Goal: Task Accomplishment & Management: Complete application form

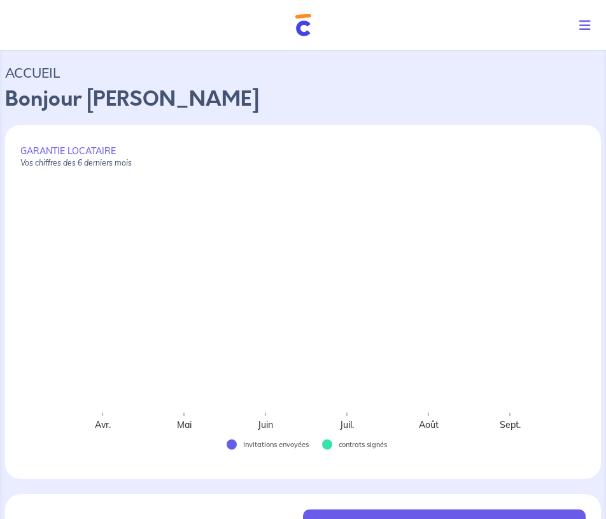
click at [580, 23] on icon "Toggle navigation" at bounding box center [584, 25] width 11 height 13
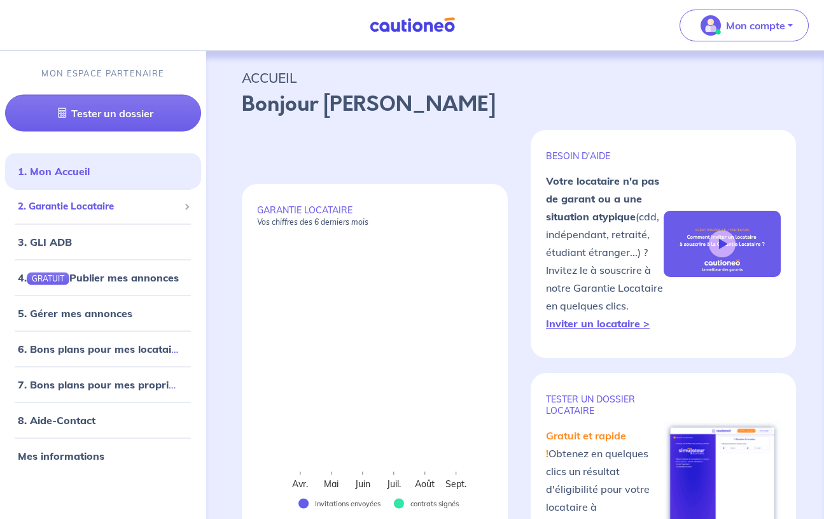
click at [138, 205] on span "2. Garantie Locataire" at bounding box center [98, 206] width 161 height 15
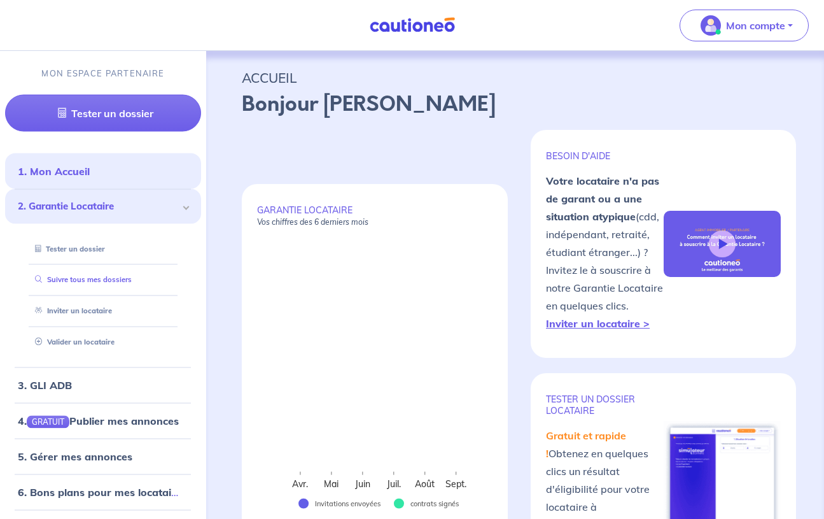
click at [98, 281] on link "Suivre tous mes dossiers" at bounding box center [81, 279] width 102 height 9
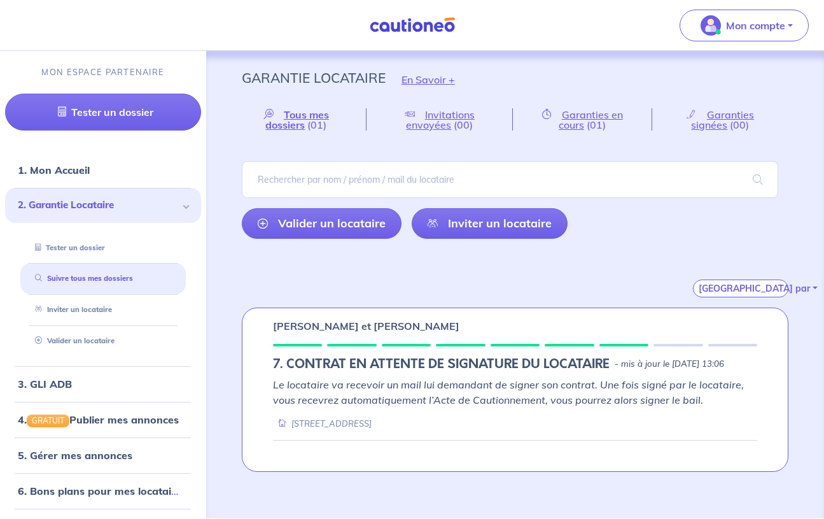
click at [393, 370] on h5 "7. CONTRAT EN ATTENTE DE SIGNATURE DU LOCATAIRE" at bounding box center [441, 363] width 337 height 15
click at [605, 289] on button "[GEOGRAPHIC_DATA] par" at bounding box center [740, 288] width 95 height 18
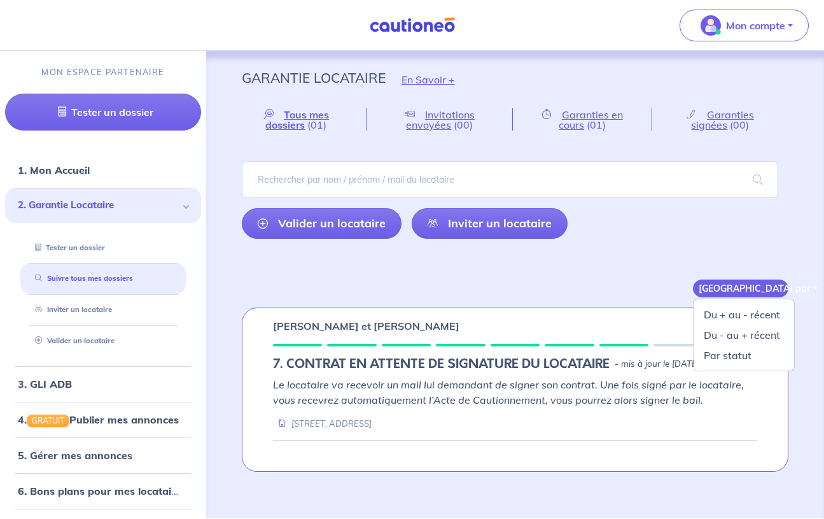
click at [605, 288] on button "[GEOGRAPHIC_DATA] par" at bounding box center [740, 288] width 95 height 18
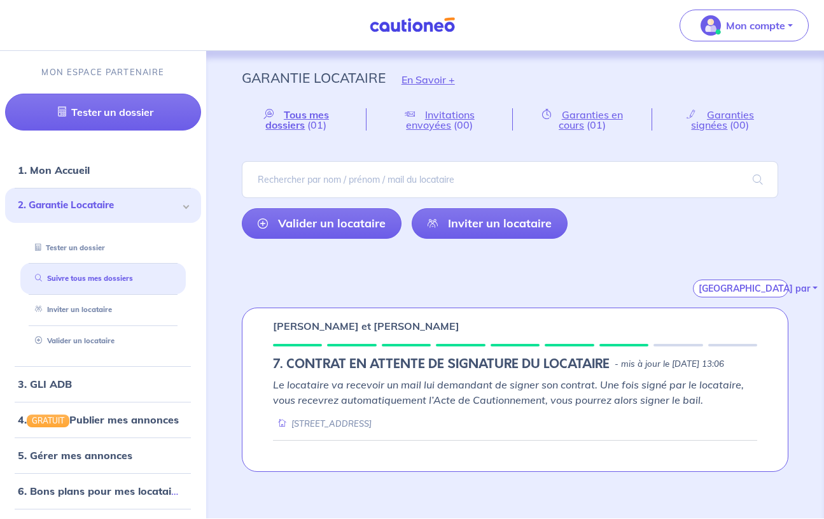
click at [402, 395] on em "Le locataire va recevoir un mail lui demandant de signer son contrat. Une fois …" at bounding box center [508, 392] width 471 height 28
drag, startPoint x: 357, startPoint y: 329, endPoint x: 393, endPoint y: 339, distance: 37.5
click at [358, 329] on p "[PERSON_NAME] et [PERSON_NAME]" at bounding box center [366, 325] width 186 height 15
click at [582, 124] on span "Garanties en cours" at bounding box center [591, 119] width 64 height 23
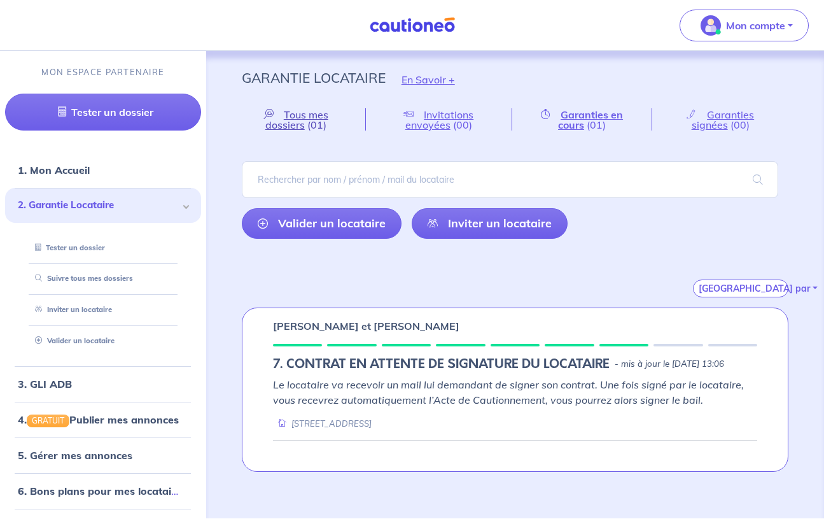
click at [295, 111] on span "Tous mes dossiers" at bounding box center [296, 119] width 63 height 23
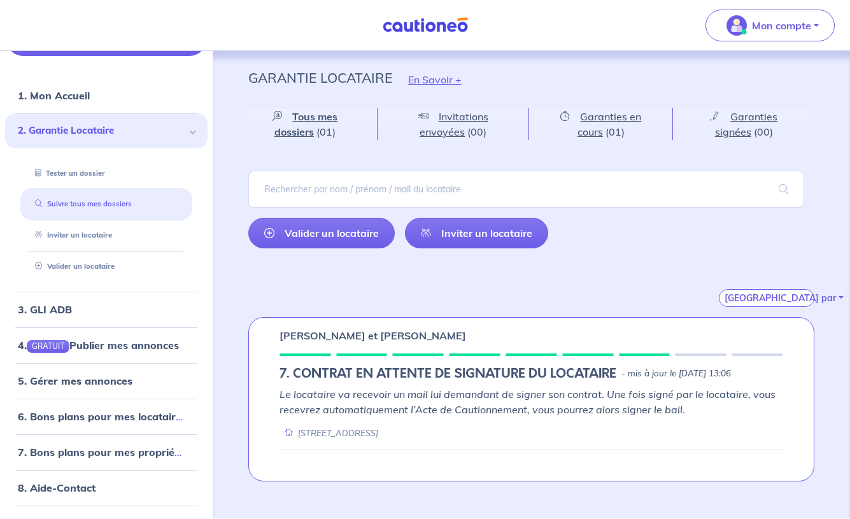
scroll to position [104, 0]
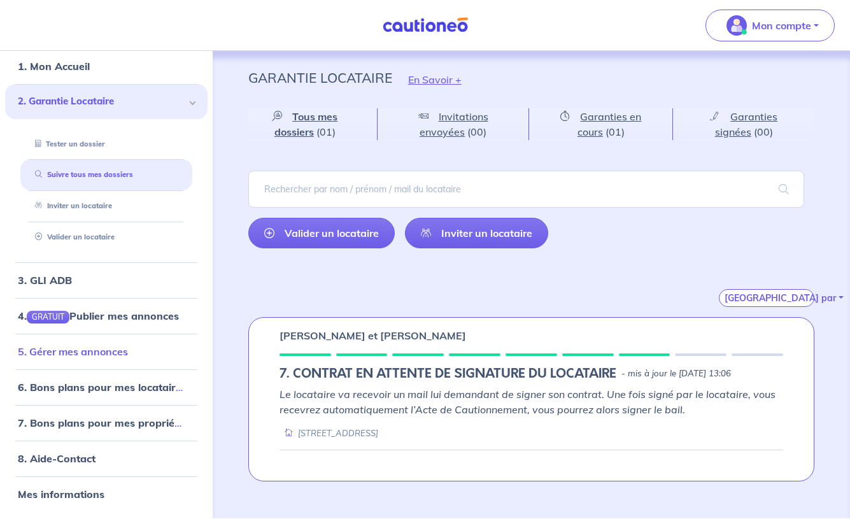
click at [126, 345] on link "5. Gérer mes annonces" at bounding box center [73, 351] width 110 height 13
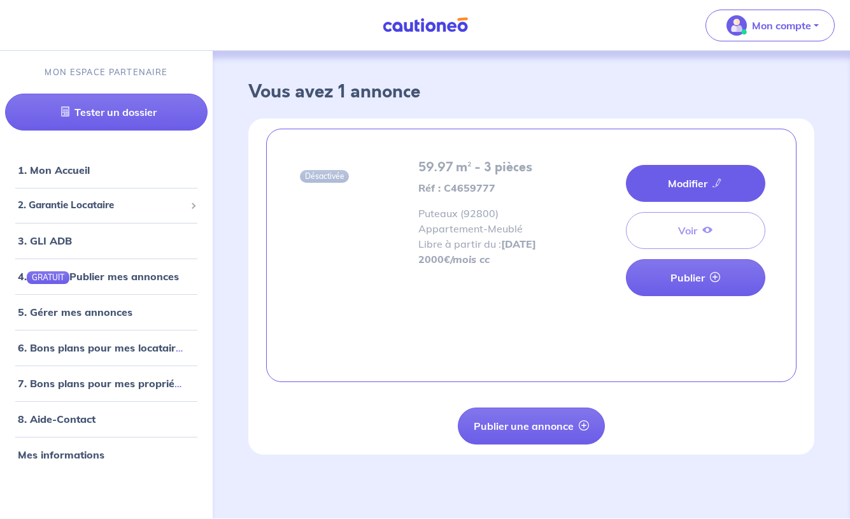
click at [670, 188] on link "Modifier" at bounding box center [695, 183] width 139 height 37
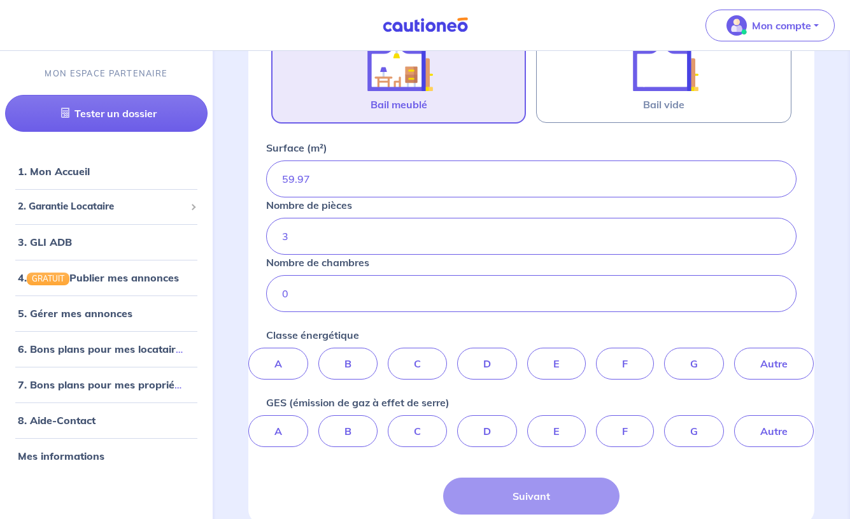
scroll to position [342, 0]
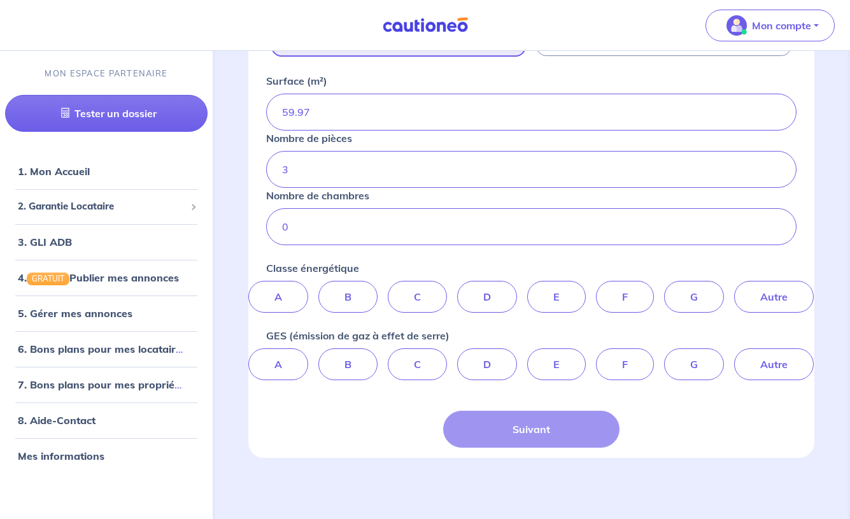
click at [535, 434] on div "Suivant" at bounding box center [531, 429] width 177 height 37
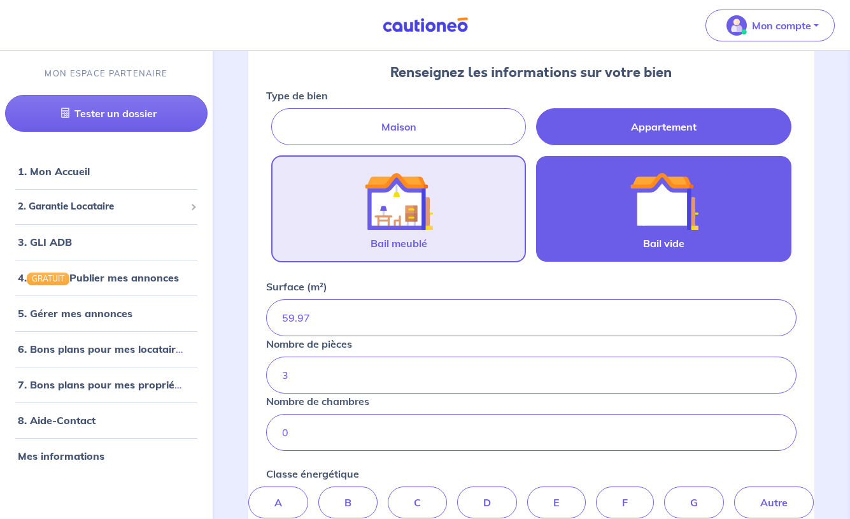
scroll to position [134, 0]
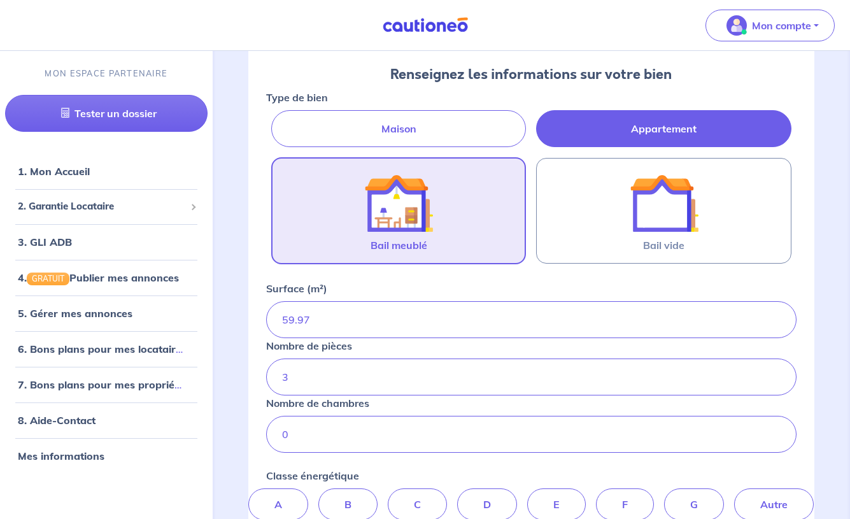
click at [436, 194] on div at bounding box center [398, 203] width 111 height 69
click at [0, 0] on input "Bail meublé" at bounding box center [0, 0] width 0 height 0
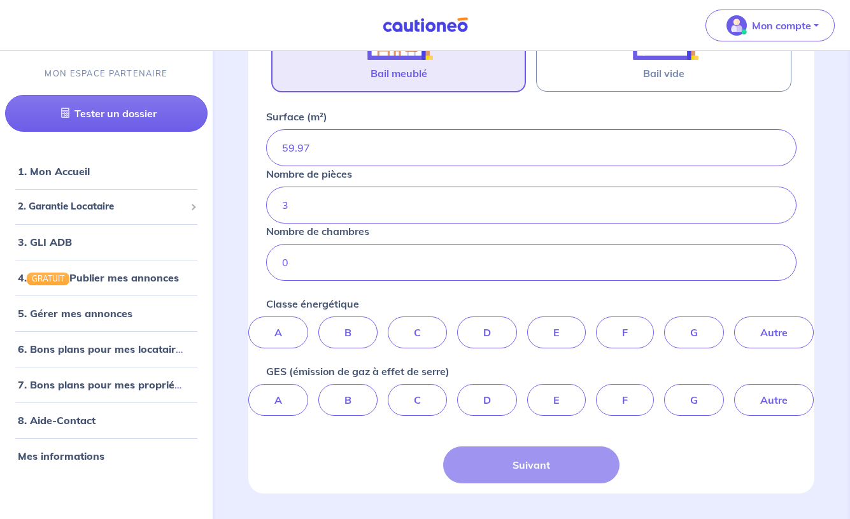
scroll to position [342, 0]
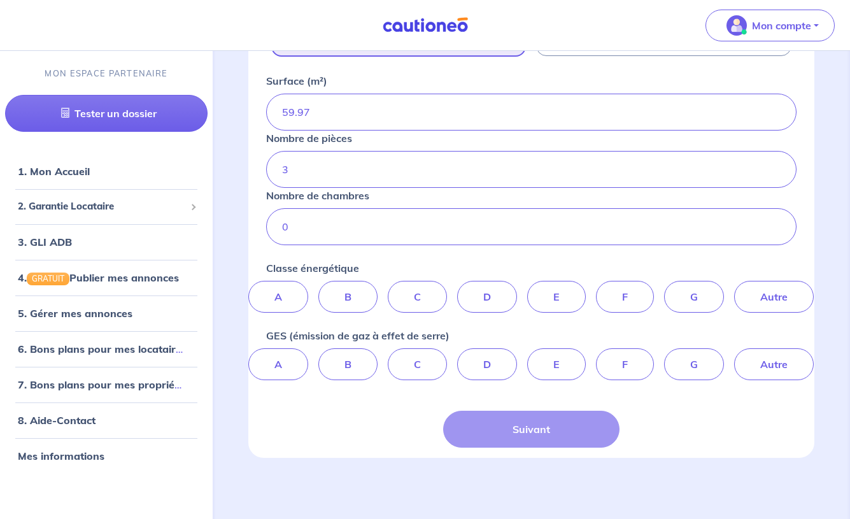
drag, startPoint x: 530, startPoint y: 423, endPoint x: 537, endPoint y: 420, distance: 7.1
click at [531, 423] on div "Suivant" at bounding box center [531, 429] width 177 height 37
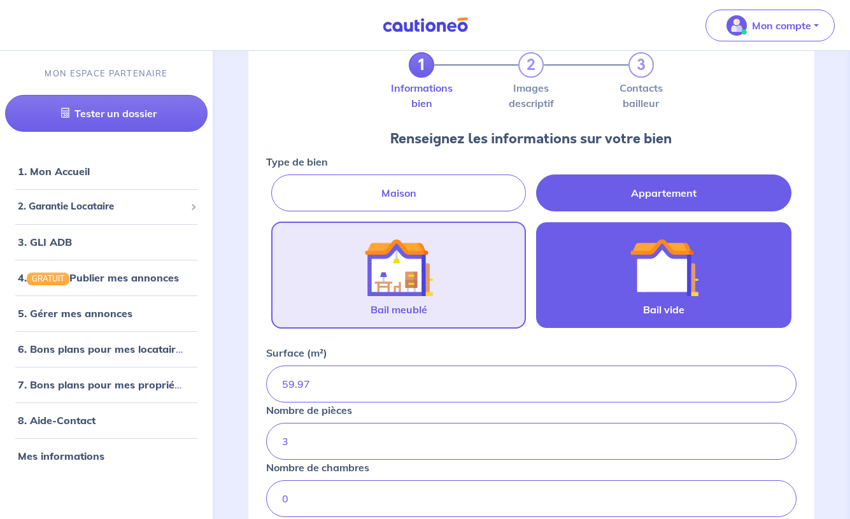
scroll to position [0, 0]
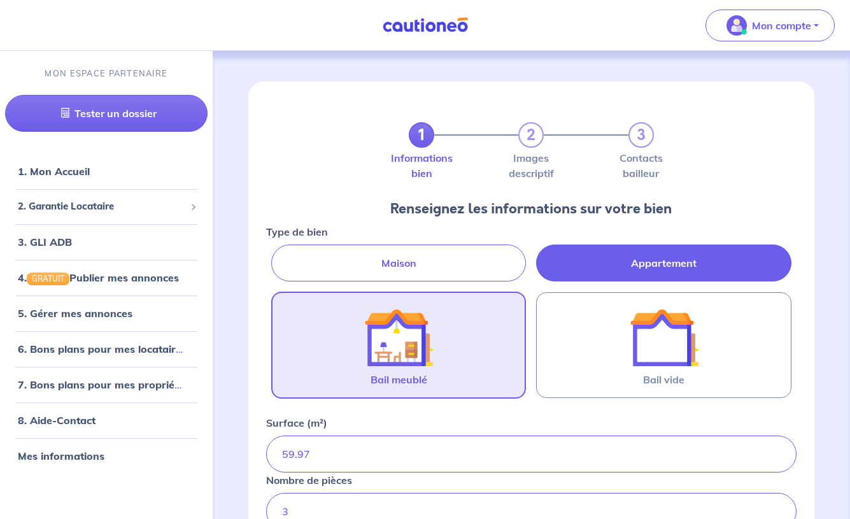
click at [533, 136] on div "1 2 3" at bounding box center [531, 134] width 245 height 25
click at [523, 171] on label "Images descriptif" at bounding box center [530, 165] width 25 height 25
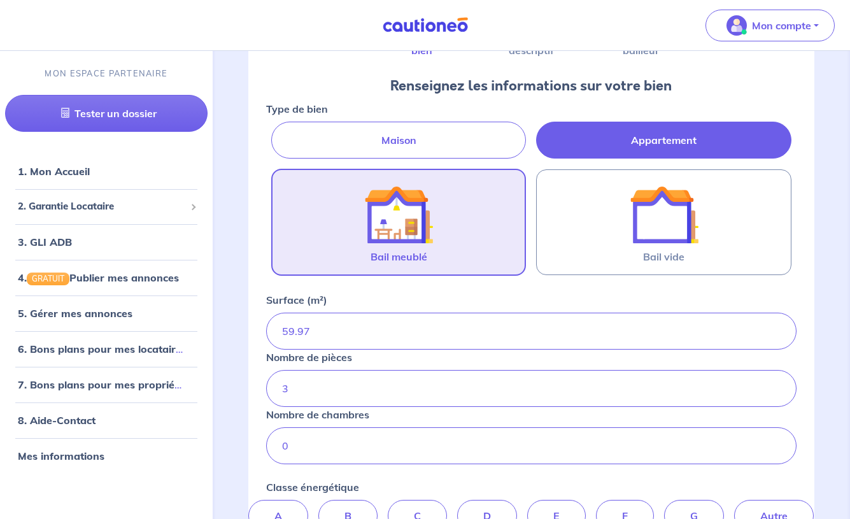
scroll to position [136, 0]
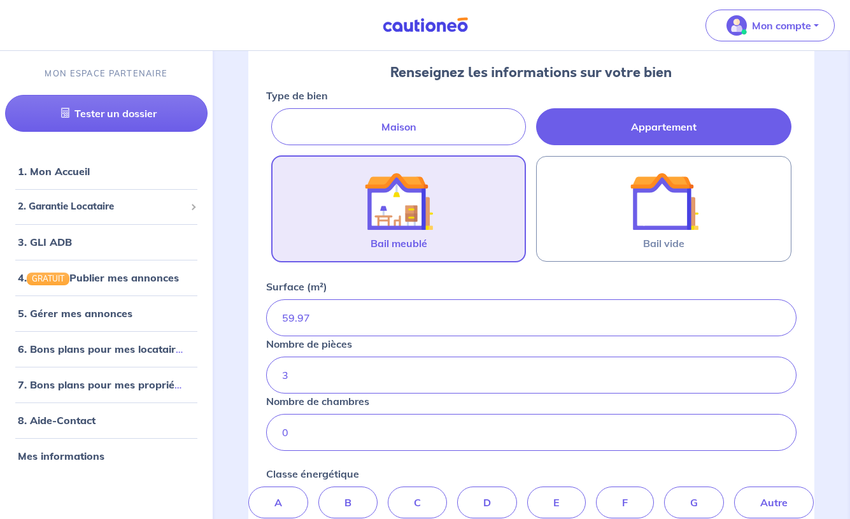
click at [644, 122] on label "Appartement" at bounding box center [663, 126] width 255 height 37
click at [274, 116] on input "Appartement" at bounding box center [270, 112] width 8 height 8
click at [397, 213] on img at bounding box center [398, 201] width 69 height 69
click at [0, 0] on input "Bail meublé" at bounding box center [0, 0] width 0 height 0
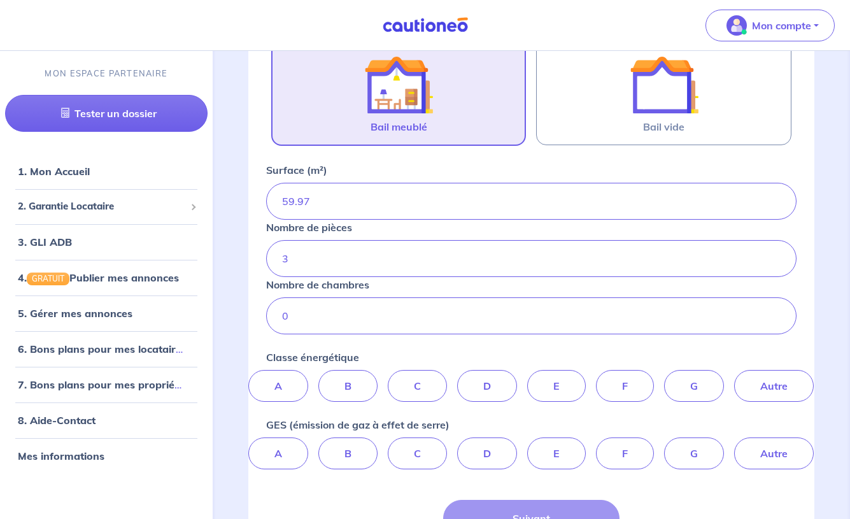
scroll to position [275, 0]
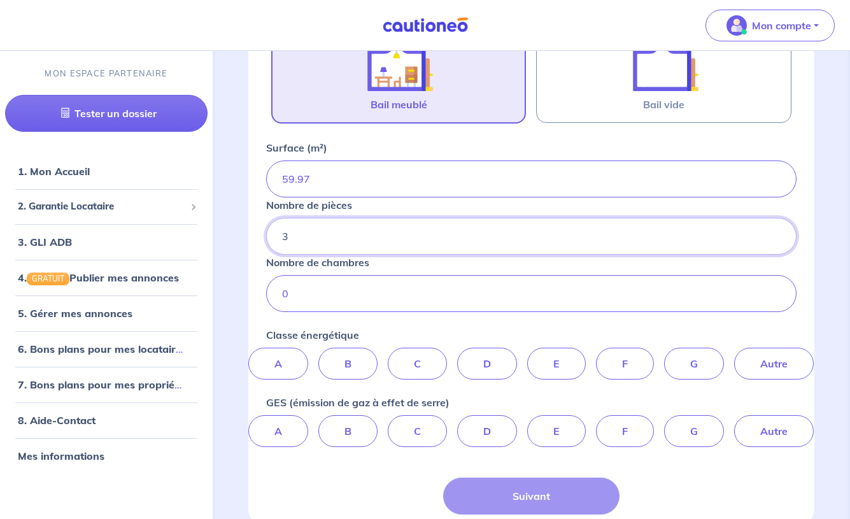
click at [365, 230] on input "3" at bounding box center [531, 236] width 530 height 37
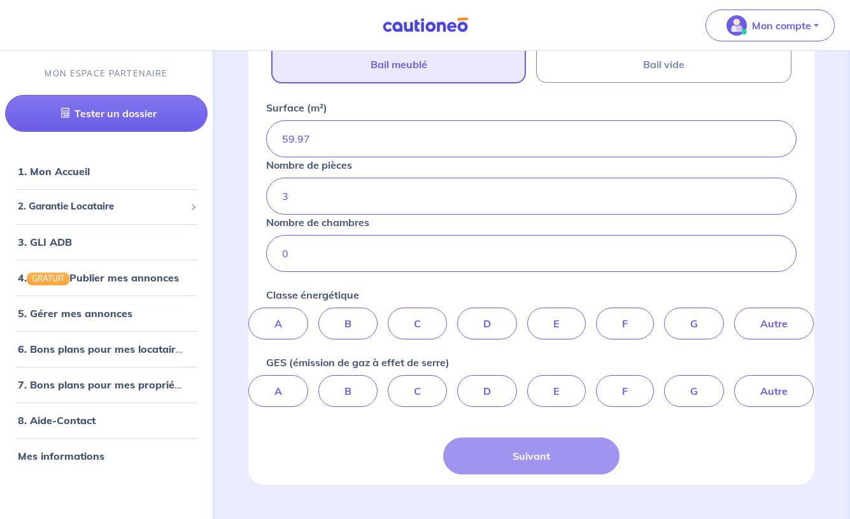
scroll to position [342, 0]
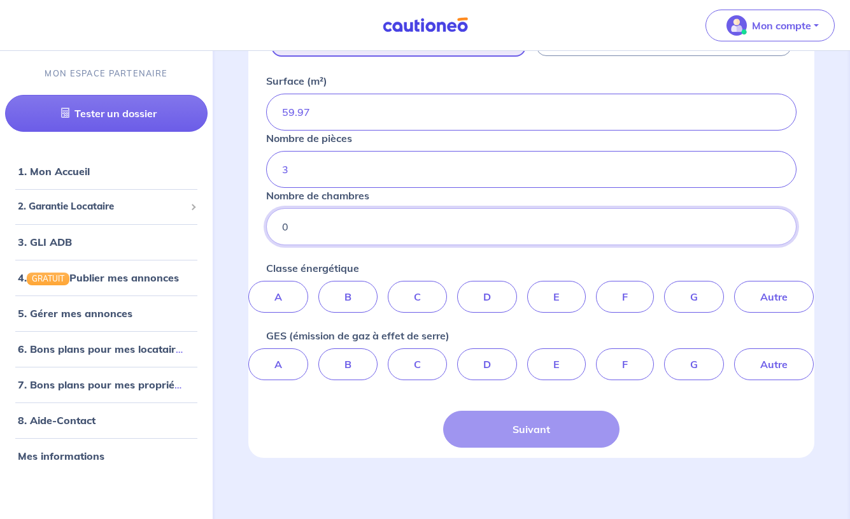
click at [371, 228] on input "0" at bounding box center [531, 226] width 530 height 37
click at [401, 295] on label "C" at bounding box center [417, 297] width 59 height 32
click at [527, 289] on input "C" at bounding box center [531, 285] width 8 height 8
radio input "true"
click at [402, 371] on label "C" at bounding box center [417, 364] width 59 height 32
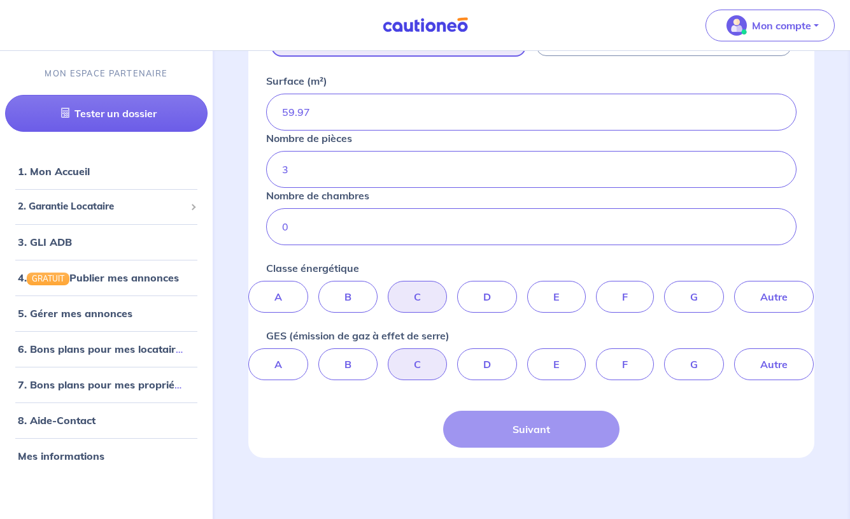
click at [527, 356] on input "C" at bounding box center [531, 352] width 8 height 8
radio input "true"
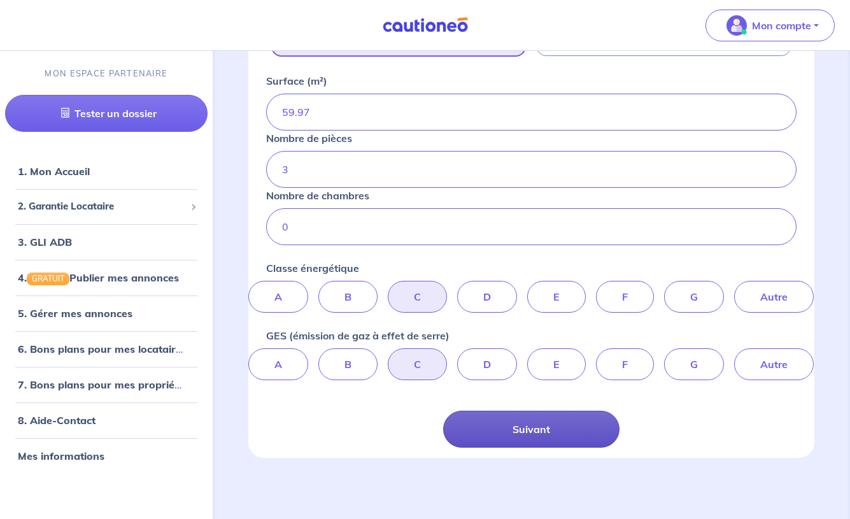
click at [524, 426] on button "Suivant" at bounding box center [531, 429] width 177 height 37
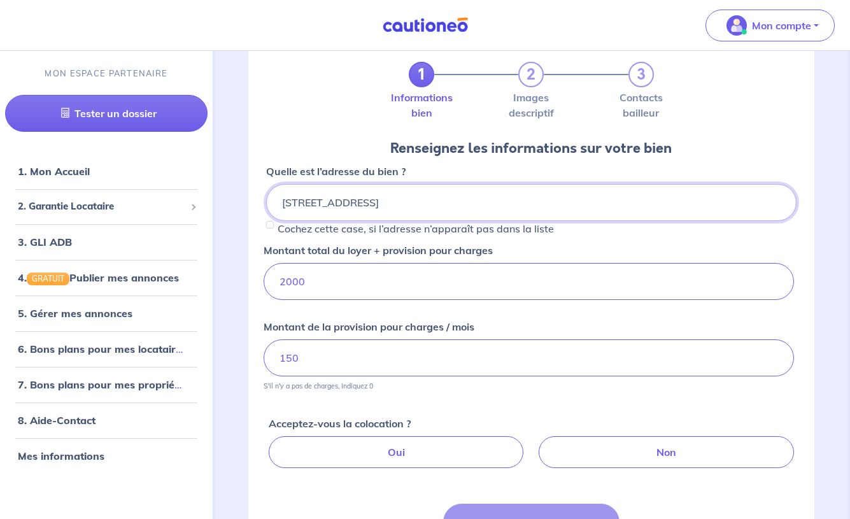
scroll to position [60, 0]
click at [318, 358] on input "150" at bounding box center [528, 358] width 530 height 37
drag, startPoint x: 328, startPoint y: 356, endPoint x: 266, endPoint y: 356, distance: 61.7
click at [266, 356] on input "140" at bounding box center [528, 358] width 530 height 37
type input "160"
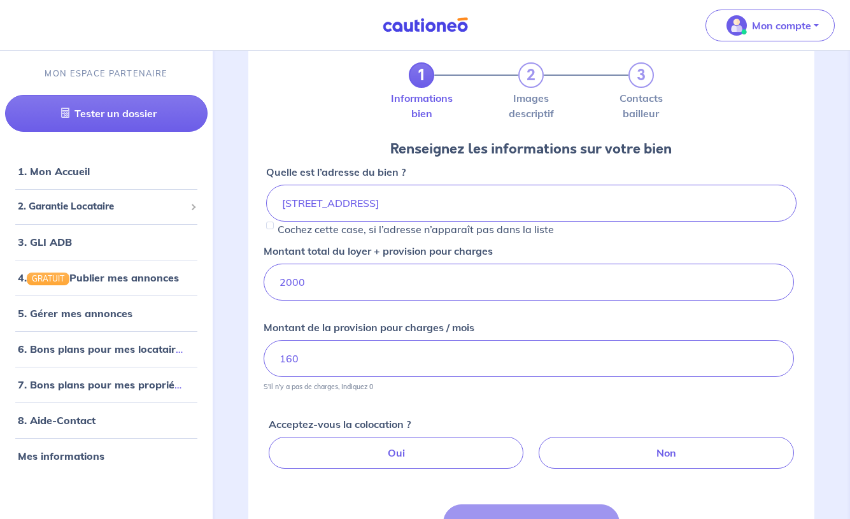
click at [407, 320] on p "Montant de la provision pour charges / mois" at bounding box center [368, 327] width 211 height 15
click at [407, 340] on input "160" at bounding box center [528, 358] width 530 height 37
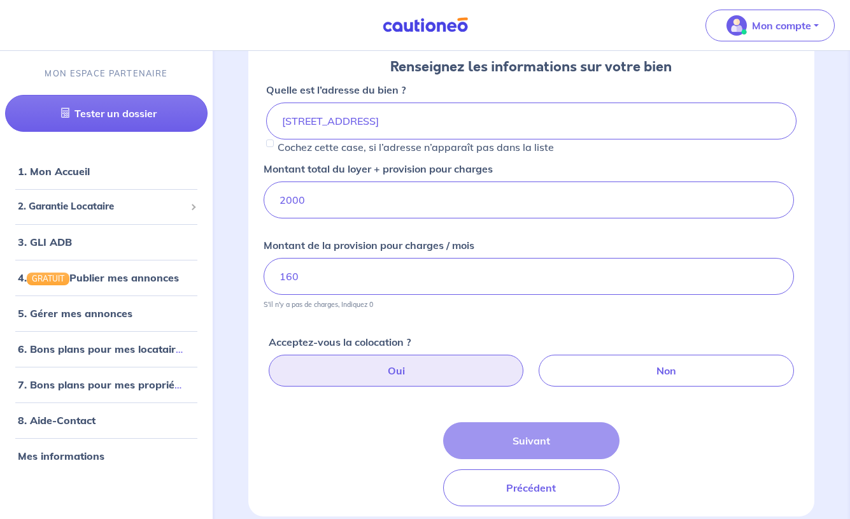
click at [412, 371] on label "Oui" at bounding box center [396, 371] width 255 height 32
click at [530, 363] on input "Oui" at bounding box center [534, 359] width 8 height 8
radio input "true"
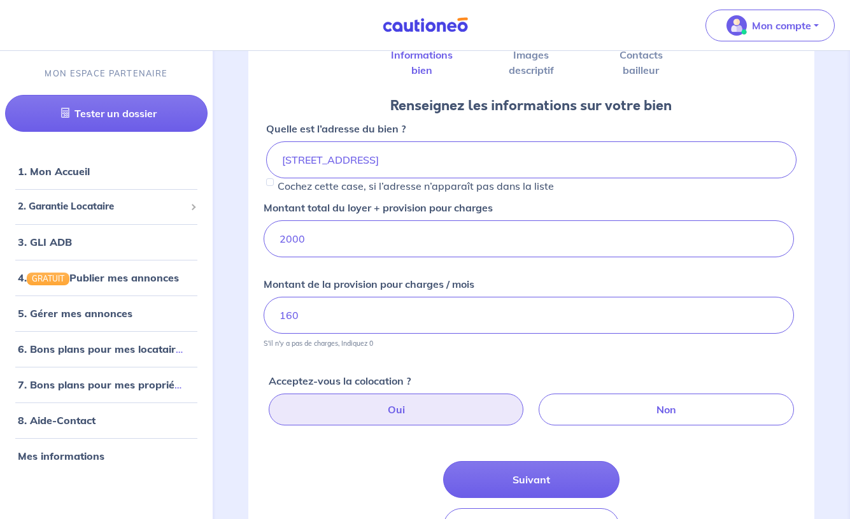
scroll to position [99, 0]
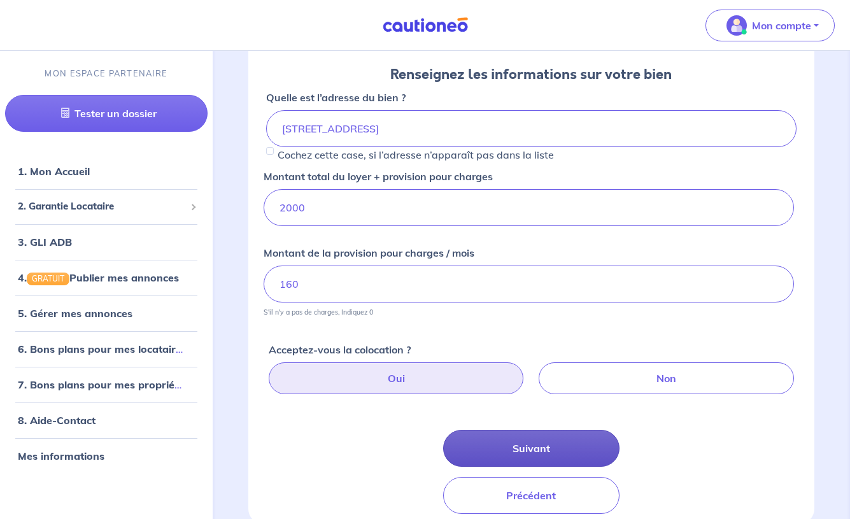
click at [508, 446] on button "Suivant" at bounding box center [531, 448] width 177 height 37
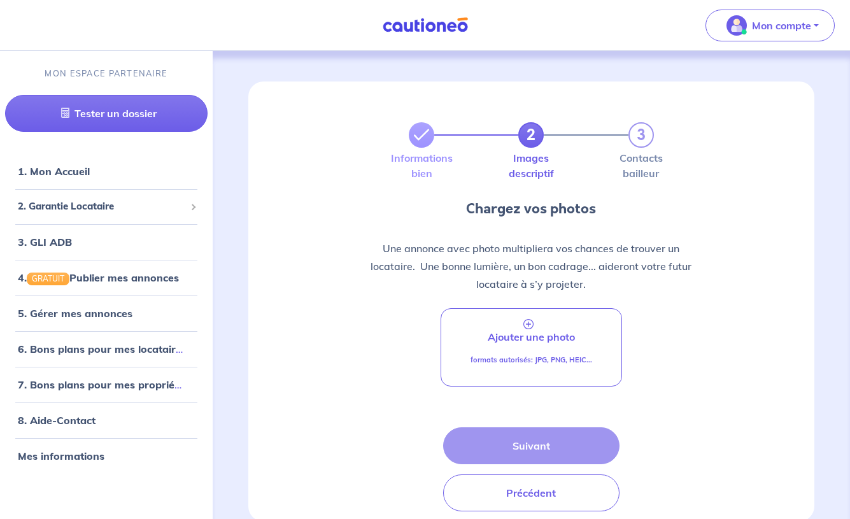
scroll to position [64, 0]
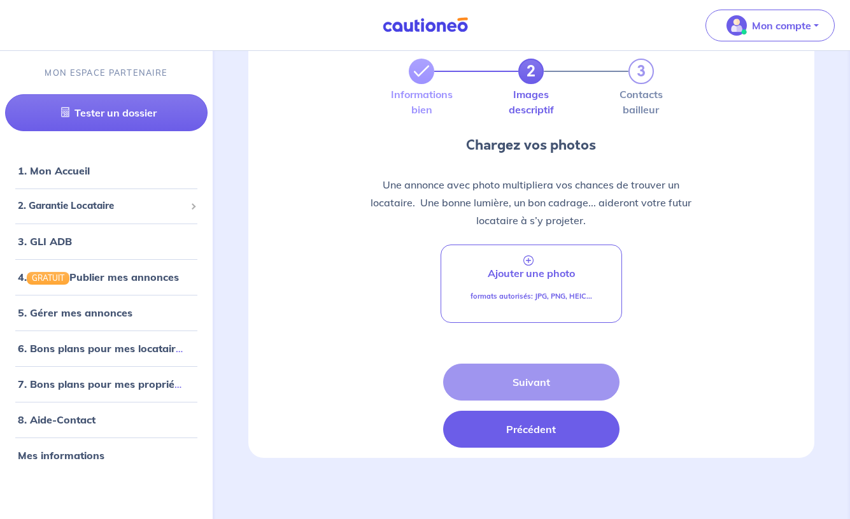
click at [507, 428] on button "Précédent" at bounding box center [531, 429] width 177 height 37
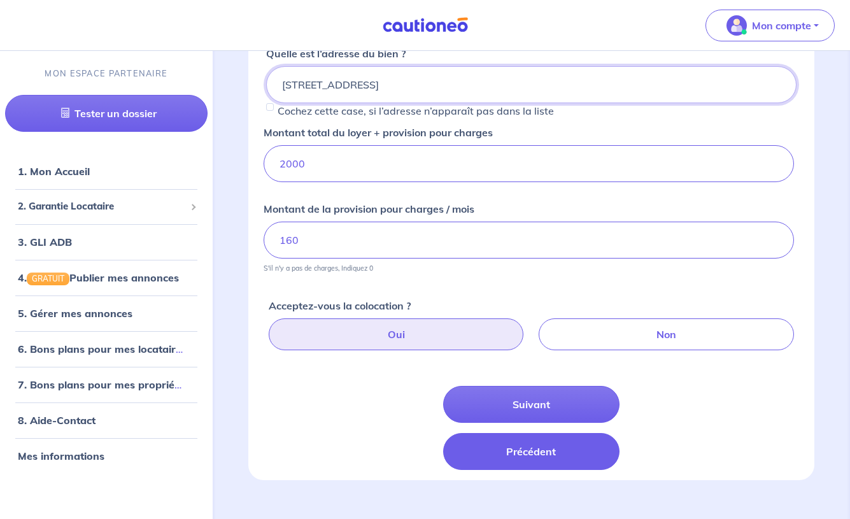
scroll to position [200, 0]
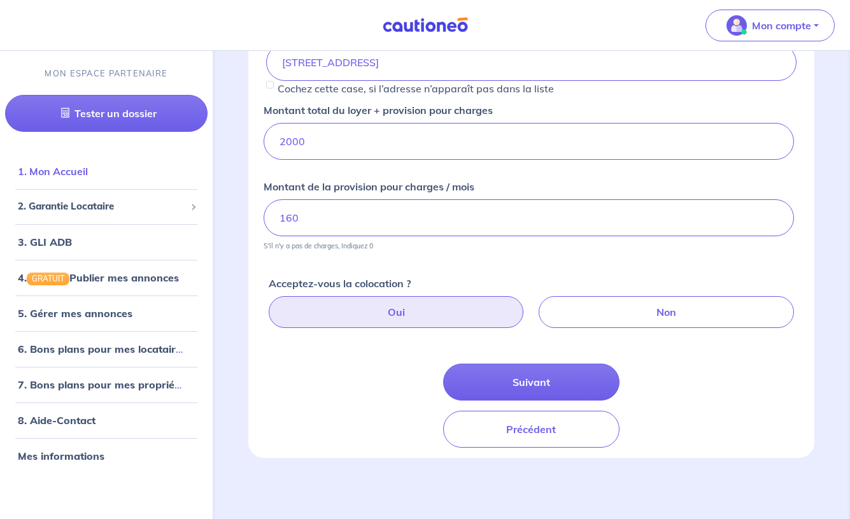
click at [88, 176] on link "1. Mon Accueil" at bounding box center [53, 171] width 70 height 13
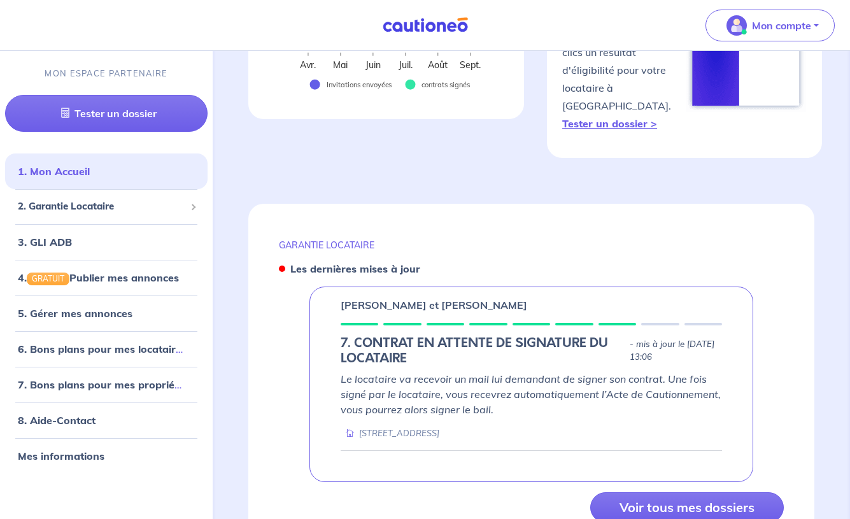
scroll to position [466, 0]
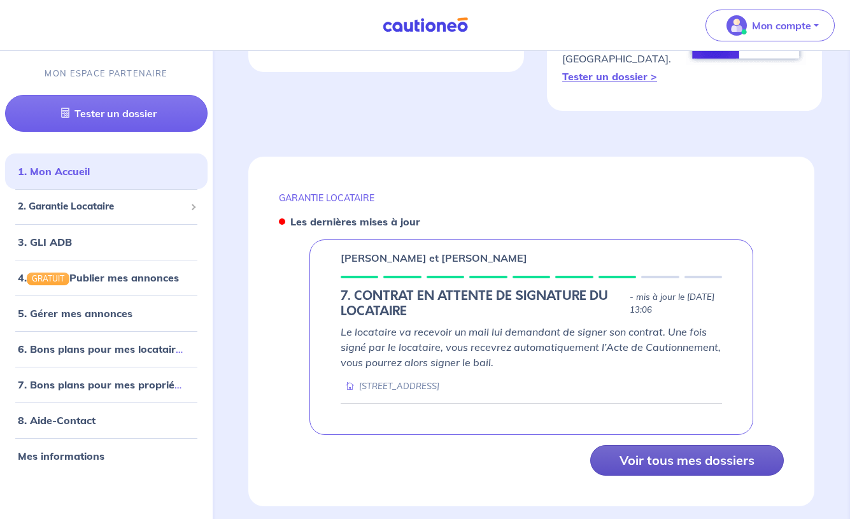
click at [661, 463] on button "Voir tous mes dossiers" at bounding box center [686, 460] width 193 height 31
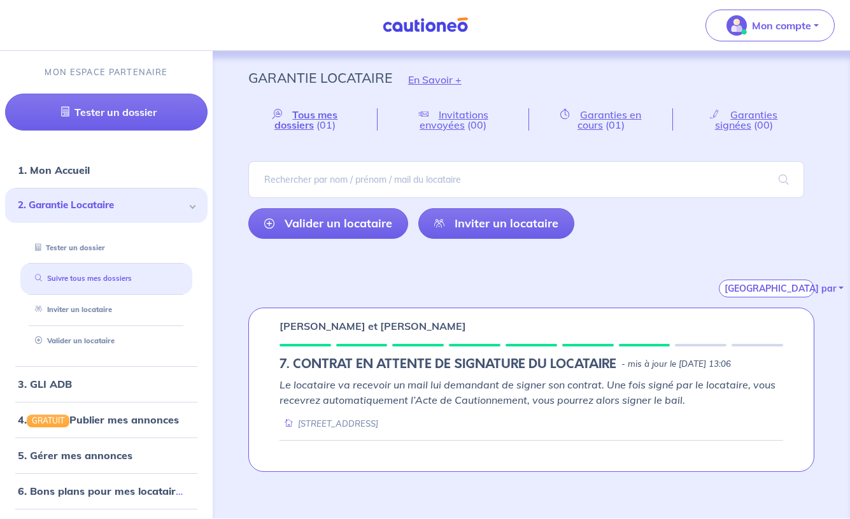
scroll to position [6, 0]
